Goal: Task Accomplishment & Management: Use online tool/utility

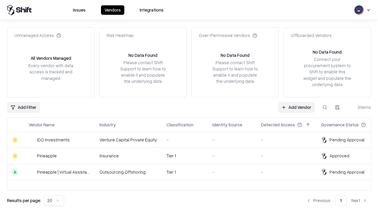
click at [296, 107] on link "Add Vendor" at bounding box center [296, 107] width 37 height 11
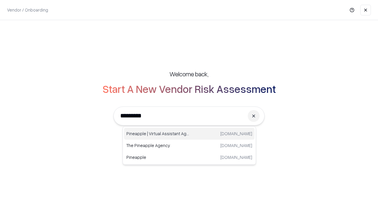
click at [189, 134] on div "Pineapple | Virtual Assistant Agency trypineapple.com" at bounding box center [189, 134] width 131 height 12
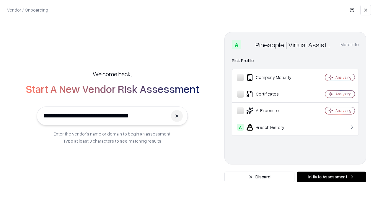
type input "**********"
click at [331, 177] on button "Initiate Assessment" at bounding box center [331, 176] width 69 height 11
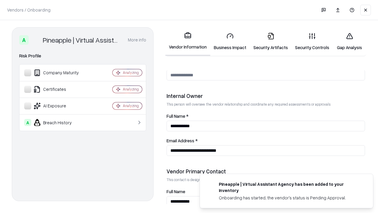
scroll to position [306, 0]
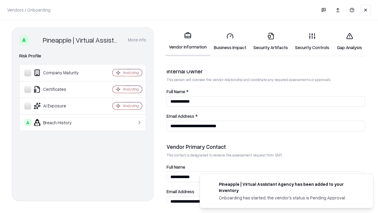
click at [230, 41] on link "Business Impact" at bounding box center [230, 41] width 40 height 27
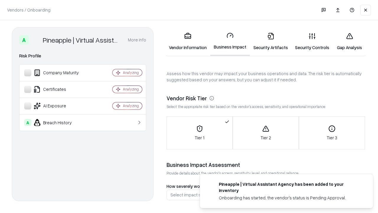
click at [271, 41] on link "Security Artifacts" at bounding box center [271, 41] width 42 height 27
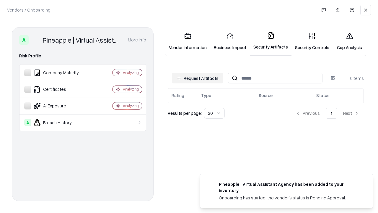
click at [198, 78] on button "Request Artifacts" at bounding box center [197, 78] width 51 height 11
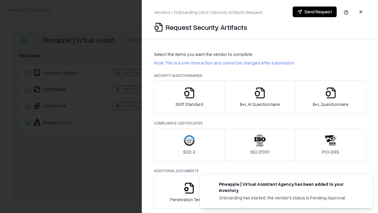
click at [189, 97] on icon "button" at bounding box center [189, 93] width 12 height 12
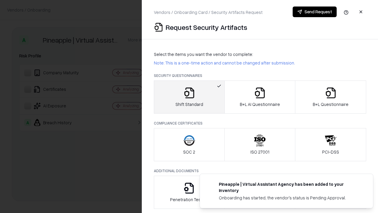
click at [315, 12] on button "Send Request" at bounding box center [315, 11] width 44 height 11
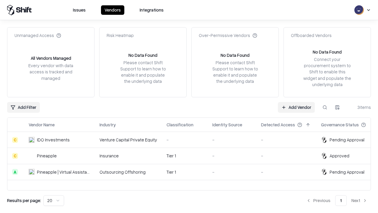
click at [325, 107] on button at bounding box center [325, 107] width 11 height 11
type input "**********"
click at [193, 172] on div "Tier 1" at bounding box center [185, 172] width 36 height 6
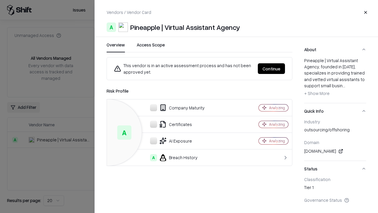
click at [271, 69] on button "Continue" at bounding box center [271, 68] width 27 height 11
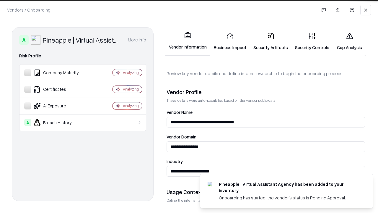
click at [271, 41] on link "Security Artifacts" at bounding box center [271, 41] width 42 height 27
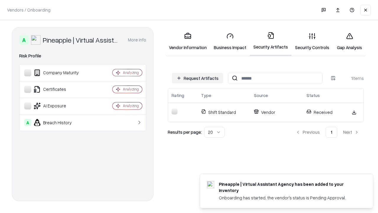
click at [349, 41] on link "Gap Analysis" at bounding box center [349, 41] width 33 height 27
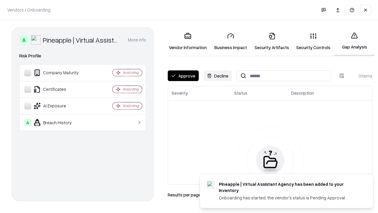
click at [183, 76] on button "Approve" at bounding box center [183, 75] width 31 height 11
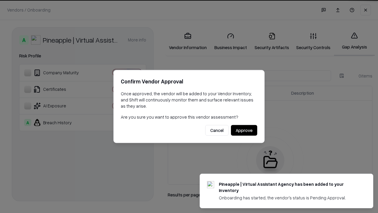
click at [244, 130] on button "Approve" at bounding box center [244, 130] width 26 height 11
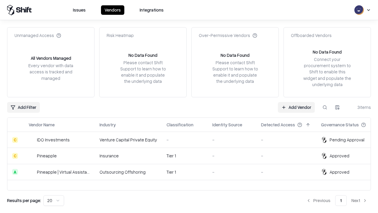
type input "**********"
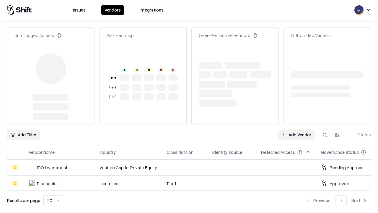
click at [296, 129] on link "Add Vendor" at bounding box center [296, 134] width 37 height 11
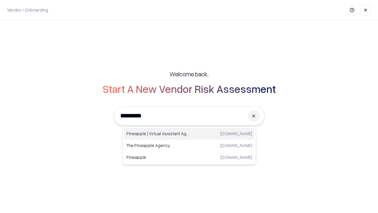
click at [189, 134] on div "Pineapple | Virtual Assistant Agency trypineapple.com" at bounding box center [189, 134] width 131 height 12
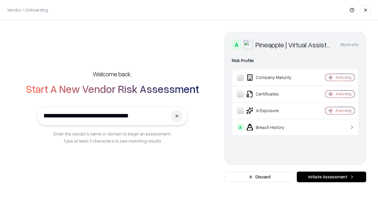
type input "**********"
click at [331, 177] on button "Initiate Assessment" at bounding box center [331, 176] width 69 height 11
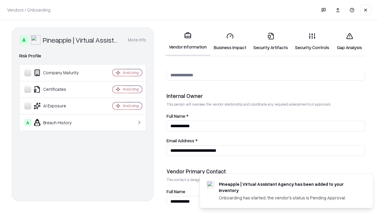
scroll to position [306, 0]
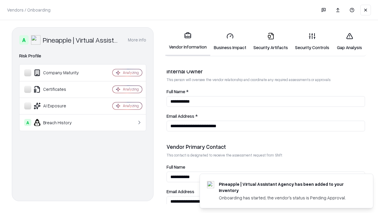
click at [349, 41] on link "Gap Analysis" at bounding box center [349, 41] width 33 height 27
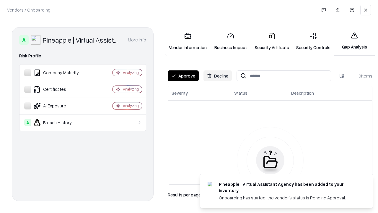
click at [183, 76] on button "Approve" at bounding box center [183, 75] width 31 height 11
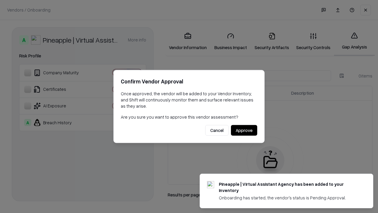
click at [244, 130] on button "Approve" at bounding box center [244, 130] width 26 height 11
